Goal: Task Accomplishment & Management: Use online tool/utility

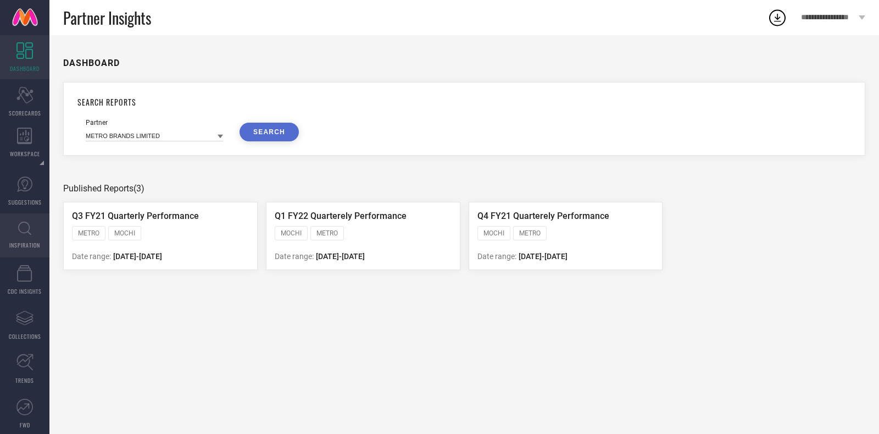
click at [24, 227] on icon at bounding box center [24, 228] width 13 height 14
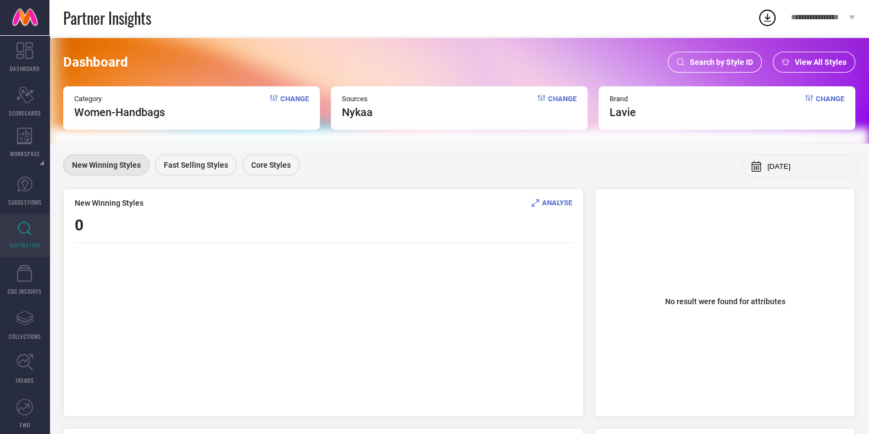
click at [694, 56] on div "Search by Style ID" at bounding box center [715, 62] width 94 height 21
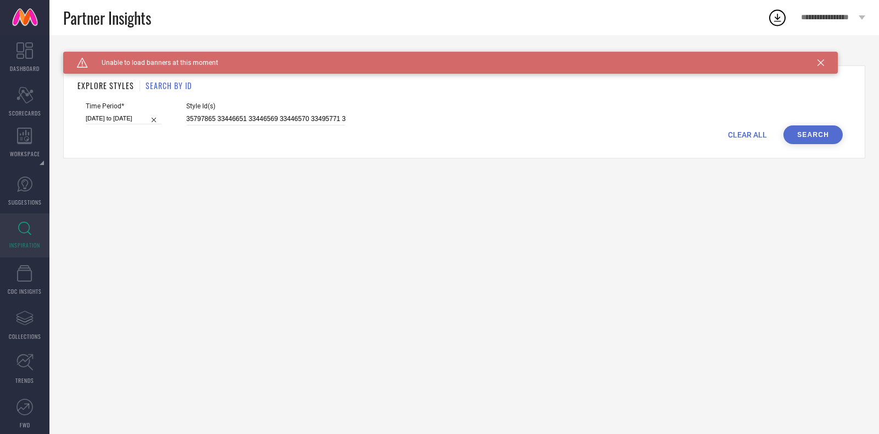
select select "3"
select select "2025"
select select "4"
select select "2025"
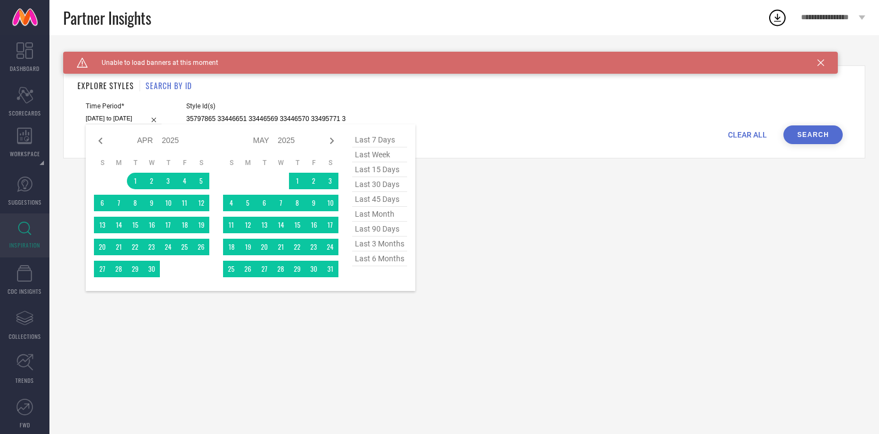
click at [146, 114] on input "01-04-2025 to 30-09-2025" at bounding box center [124, 119] width 76 height 12
click at [368, 260] on span "last 6 months" at bounding box center [379, 258] width 55 height 15
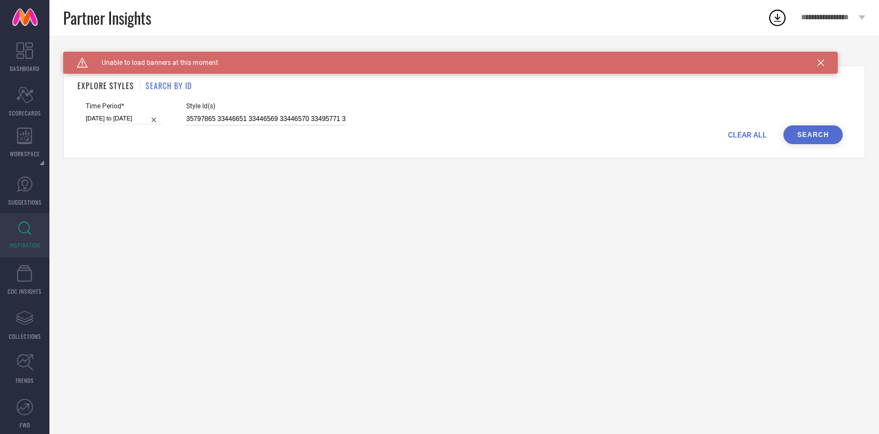
click at [235, 121] on input "35797865 33446651 33446569 33446570 33495771 33484252 34163419 33446560 3348420…" at bounding box center [265, 119] width 159 height 13
paste input "24090828 7333859 8311743 11154084 8311827 23286956 24090792 2370222 10521210 24…"
type input "24090828 7333859 8311743 11154084 8311827 23286956 24090792 2370222 10521210 24…"
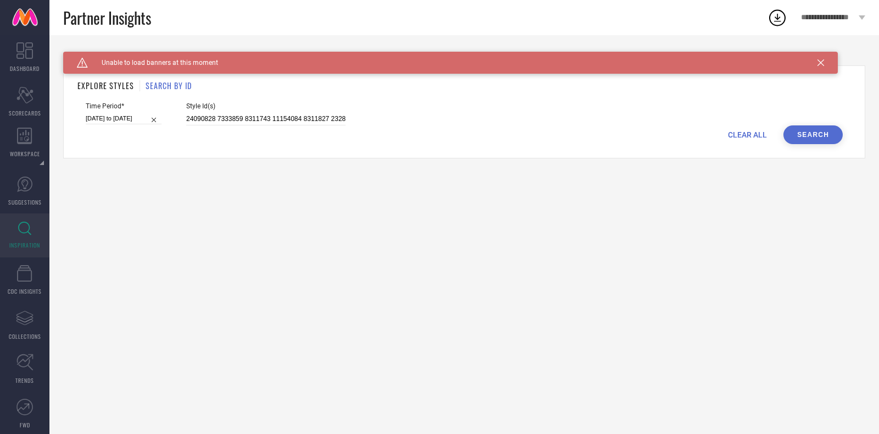
click at [804, 144] on div "EXPLORE STYLES SEARCH BY ID Time Period* 01-04-2025 to 30-09-2025 Style Id(s) 2…" at bounding box center [464, 111] width 802 height 93
click at [802, 139] on button "Search" at bounding box center [812, 134] width 59 height 19
